Goal: Find specific page/section

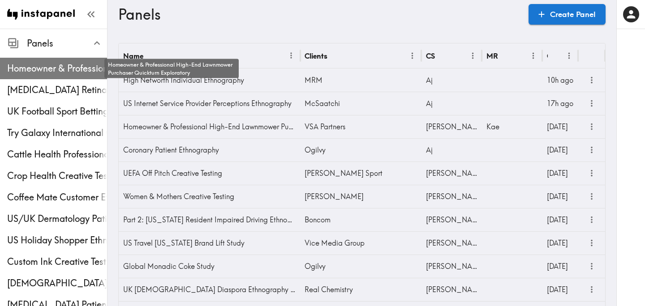
click at [49, 71] on span "Homeowner & Professional High-End Lawnmower Purchaser Quickturn Exploratory" at bounding box center [57, 68] width 100 height 13
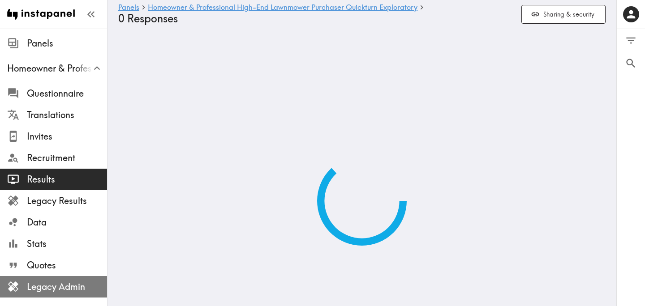
click at [64, 278] on div "Legacy Admin" at bounding box center [53, 286] width 107 height 23
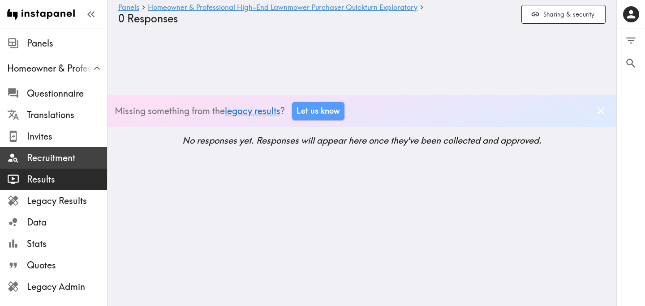
click at [60, 162] on span "Recruitment" at bounding box center [67, 158] width 80 height 13
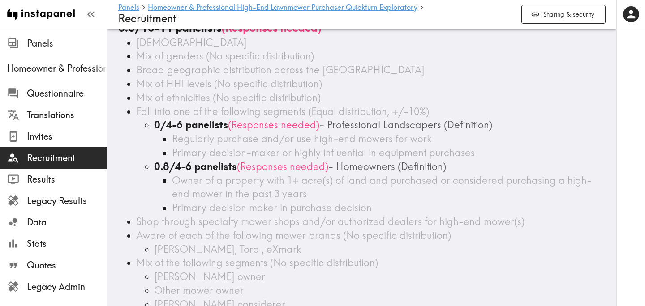
scroll to position [48, 0]
